Goal: Task Accomplishment & Management: Use online tool/utility

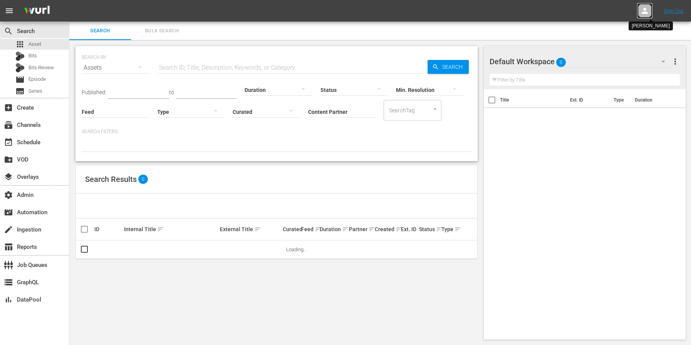
click at [646, 8] on icon at bounding box center [644, 10] width 9 height 9
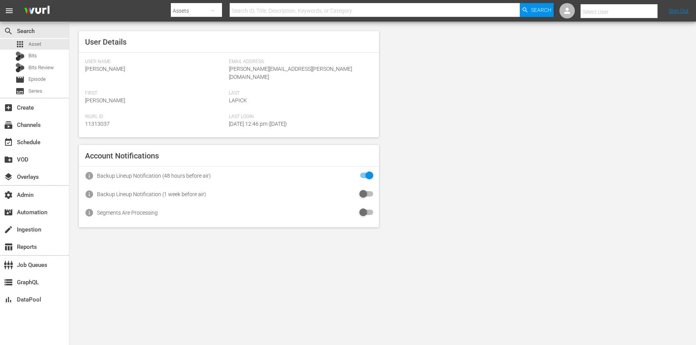
click at [625, 10] on input "text" at bounding box center [630, 12] width 99 height 18
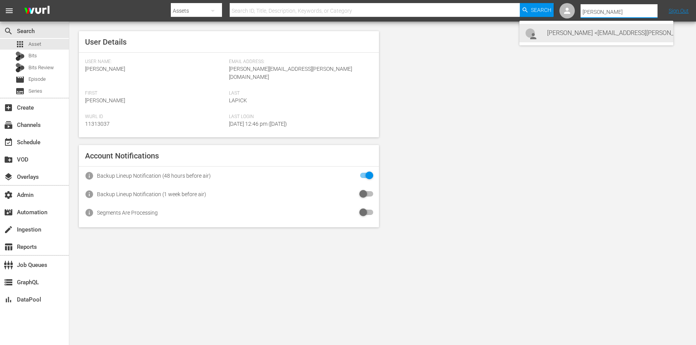
click at [562, 38] on div "Bill Watts <bill.watts@amcnetworks.com>" at bounding box center [607, 33] width 120 height 18
type input "Bill Watts (11313757)"
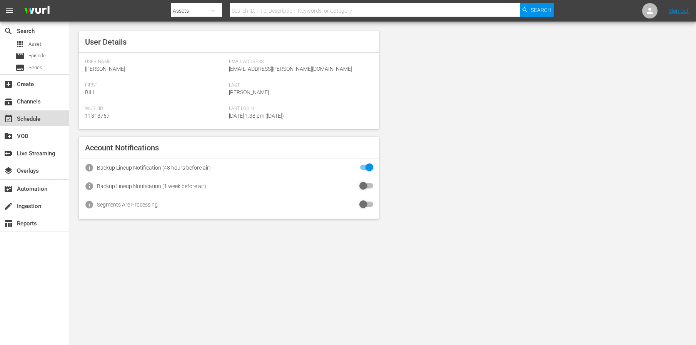
click at [32, 117] on div "event_available Schedule" at bounding box center [21, 117] width 43 height 7
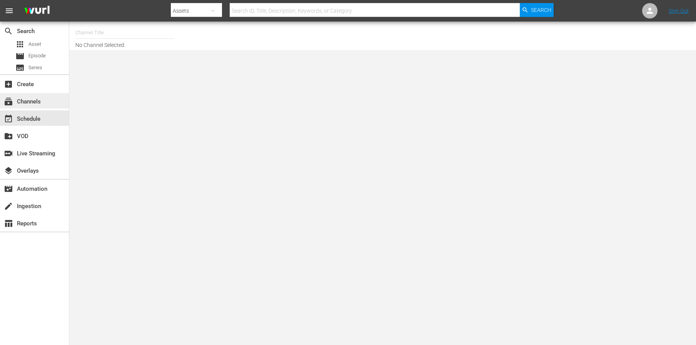
click at [43, 102] on div "subscriptions Channels" at bounding box center [21, 100] width 43 height 7
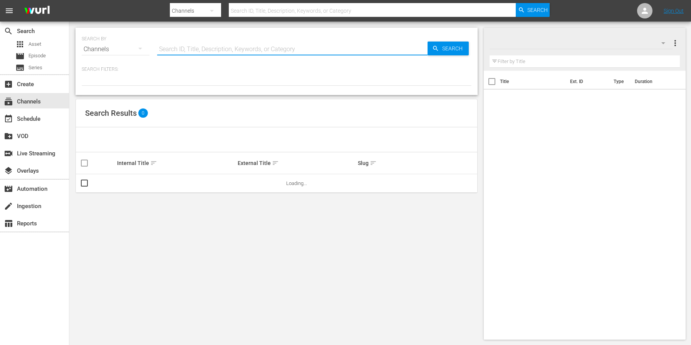
click at [223, 50] on input "text" at bounding box center [292, 49] width 270 height 18
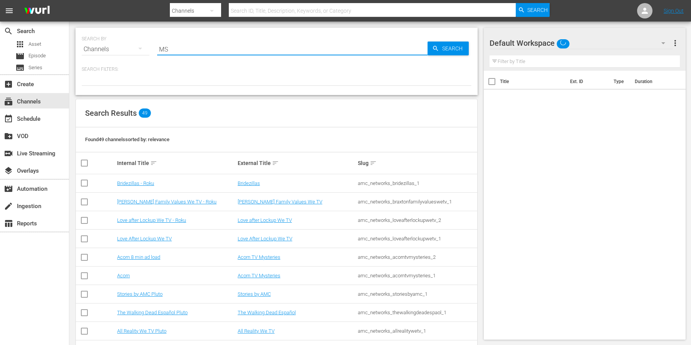
type input "MSG"
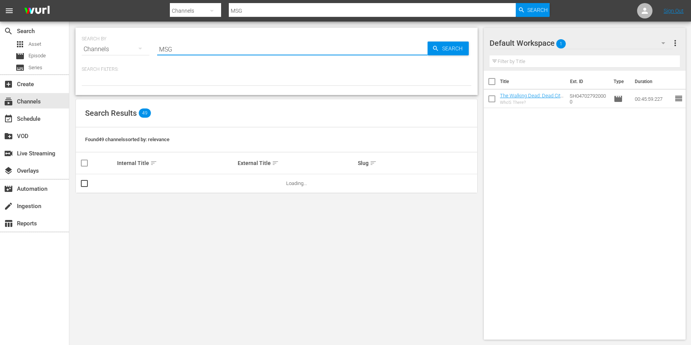
type input "MSG"
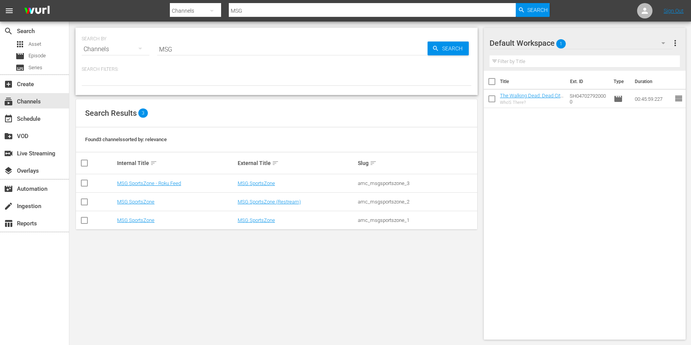
click at [322, 111] on div "Search Results 3" at bounding box center [276, 113] width 401 height 28
click at [139, 221] on link "MSG SportsZone" at bounding box center [135, 220] width 37 height 6
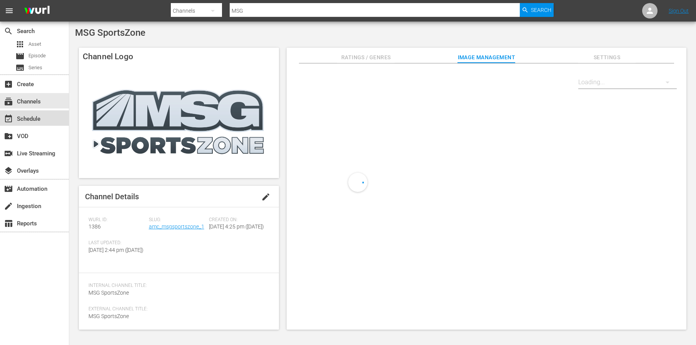
click at [34, 118] on div "event_available Schedule" at bounding box center [21, 117] width 43 height 7
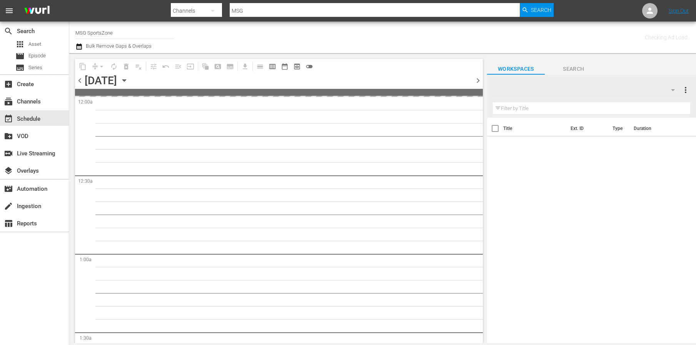
click at [126, 80] on icon "button" at bounding box center [123, 81] width 3 height 2
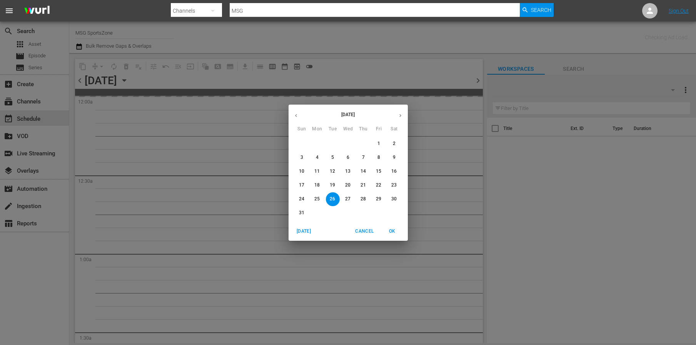
click at [304, 199] on span "24" at bounding box center [302, 199] width 14 height 7
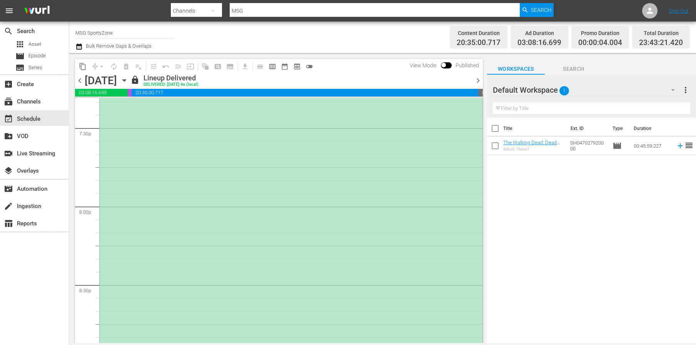
scroll to position [2958, 0]
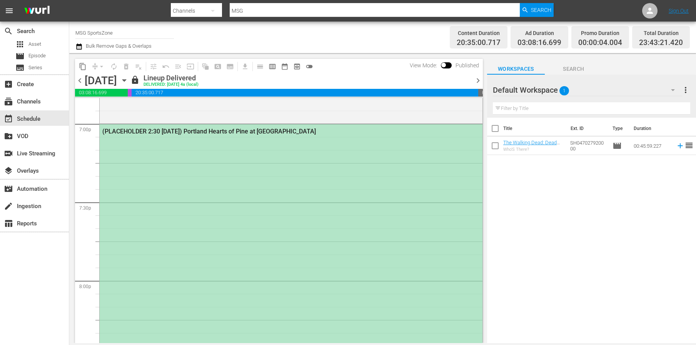
click at [315, 245] on div "(PLACEHOLDER 2:30 [DATE]) Portland Hearts of Pine at [GEOGRAPHIC_DATA]" at bounding box center [291, 319] width 383 height 390
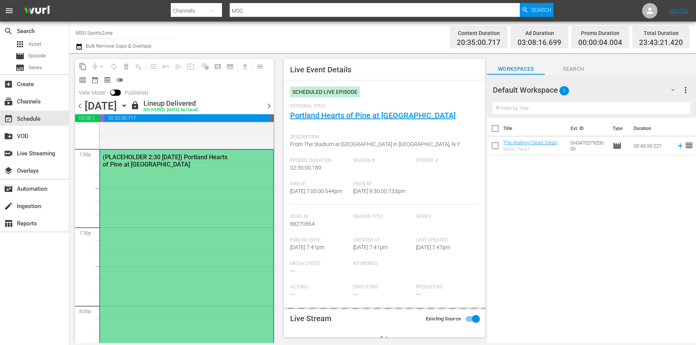
type input "LTN Live Event Feed"
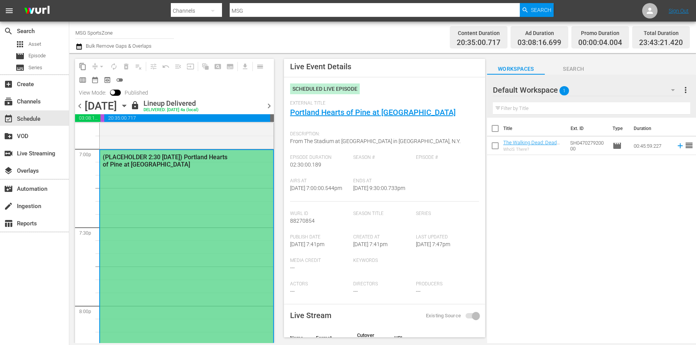
scroll to position [0, 0]
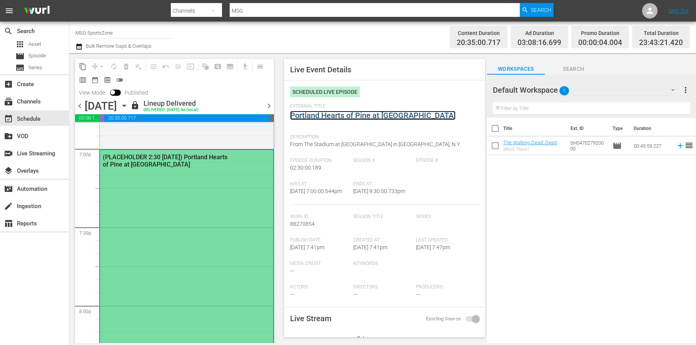
click at [389, 117] on link "Portland Hearts of Pine at [GEOGRAPHIC_DATA]" at bounding box center [373, 115] width 166 height 9
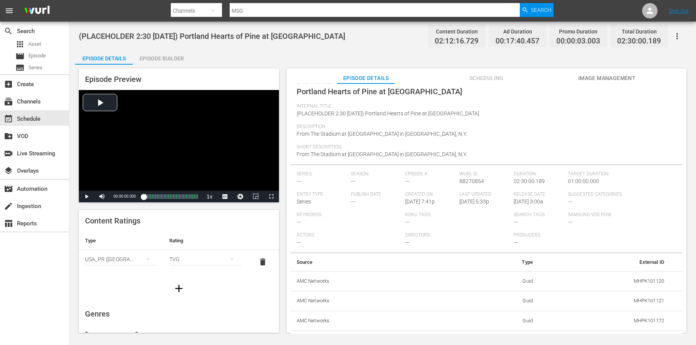
scroll to position [50, 0]
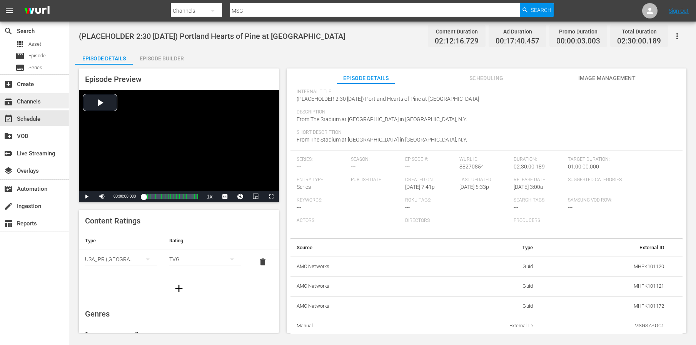
click at [32, 100] on div "subscriptions Channels" at bounding box center [21, 100] width 43 height 7
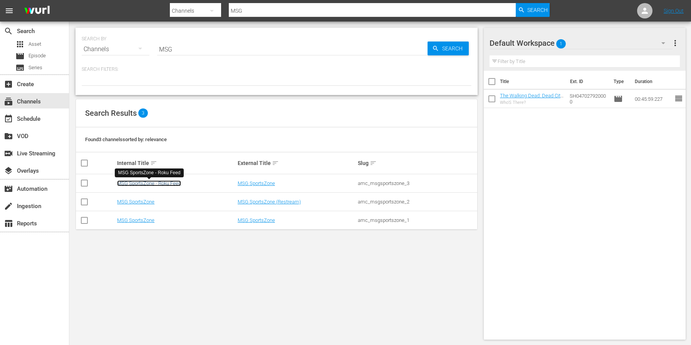
click at [144, 184] on link "MSG SportsZone - Roku Feed" at bounding box center [149, 184] width 64 height 6
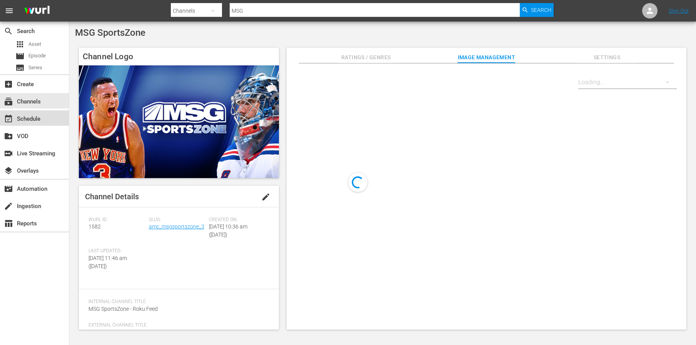
click at [34, 118] on div "event_available Schedule" at bounding box center [21, 117] width 43 height 7
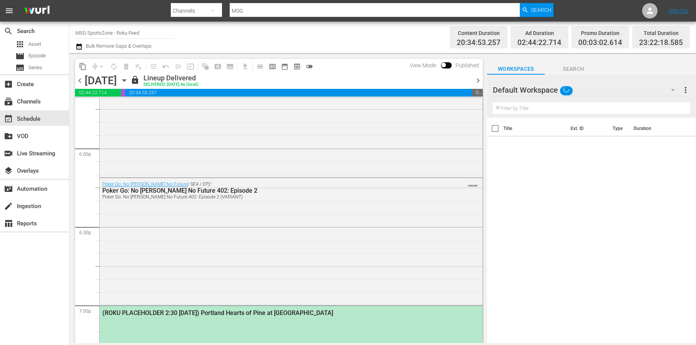
scroll to position [2945, 0]
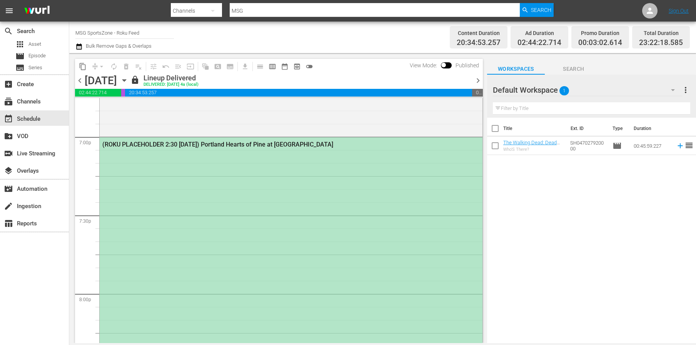
click at [226, 146] on div "(ROKU PLACEHOLDER 2:30 [DATE]) Portland Hearts of Pine at [GEOGRAPHIC_DATA]" at bounding box center [270, 144] width 336 height 7
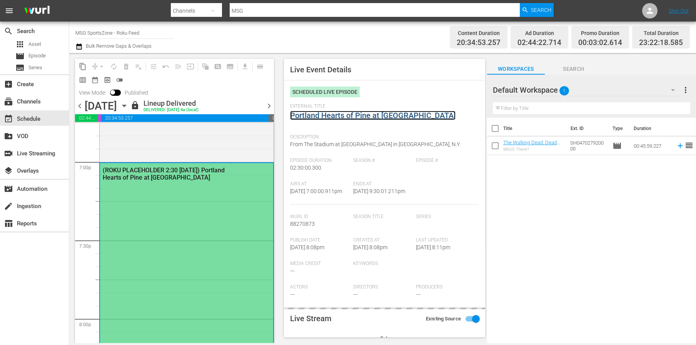
click at [348, 119] on link "Portland Hearts of Pine at [GEOGRAPHIC_DATA]" at bounding box center [373, 115] width 166 height 9
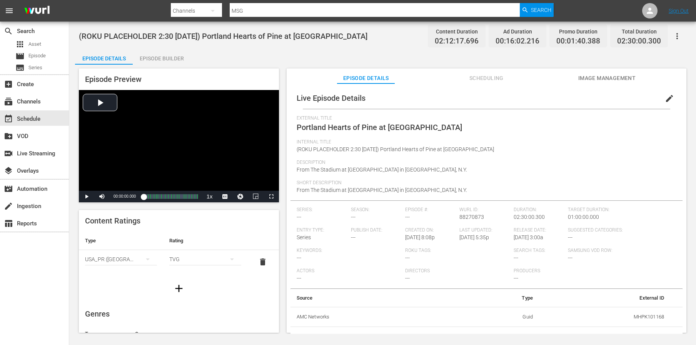
click at [678, 35] on icon "button" at bounding box center [677, 36] width 9 height 9
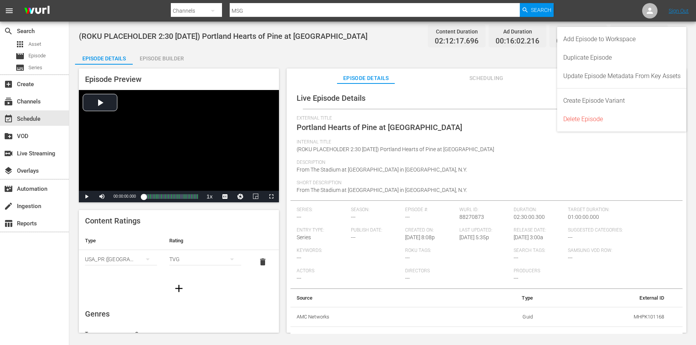
click at [393, 48] on div "(ROKU PLACEHOLDER 2:30 [DATE]) Portland Hearts of Pine at [GEOGRAPHIC_DATA] SC …" at bounding box center [382, 178] width 627 height 313
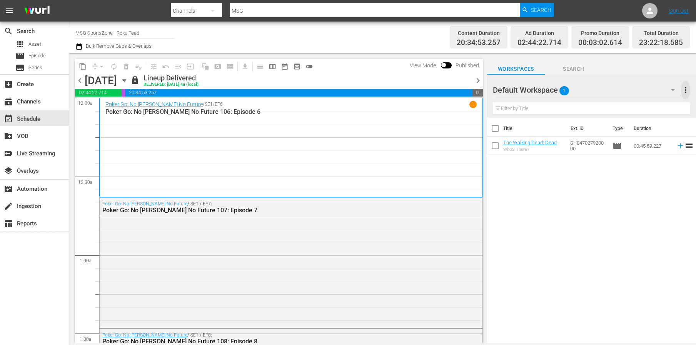
click at [687, 91] on span "more_vert" at bounding box center [685, 89] width 9 height 9
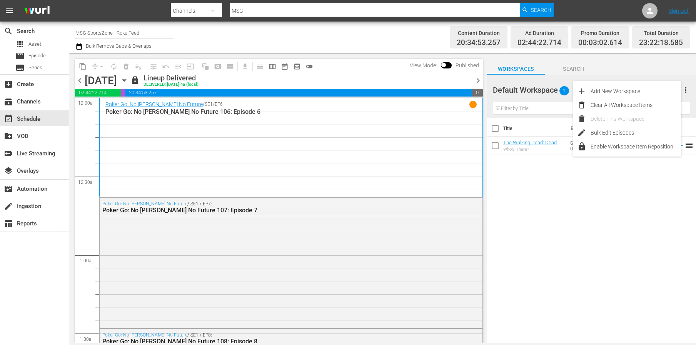
click at [641, 60] on div "Workspaces Search" at bounding box center [591, 66] width 209 height 15
